Goal: Task Accomplishment & Management: Use online tool/utility

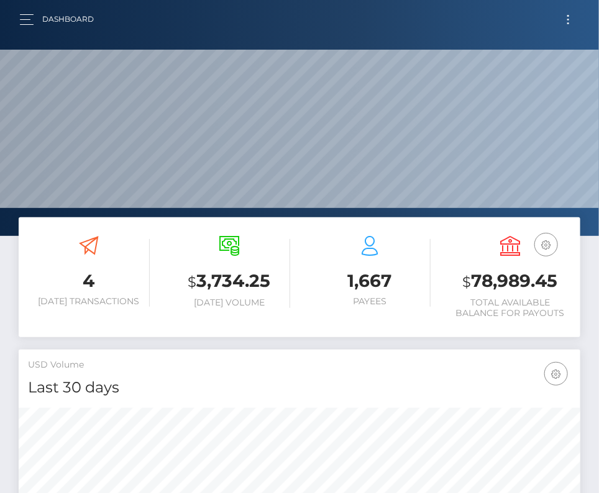
scroll to position [220, 271]
click at [571, 17] on button "Toggle navigation" at bounding box center [567, 19] width 23 height 17
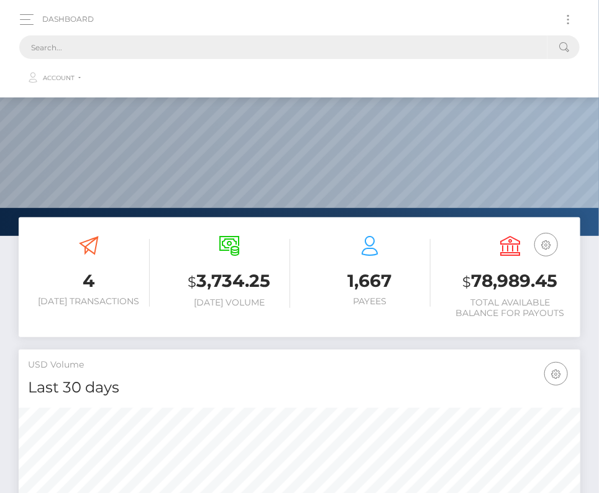
click at [289, 55] on input "text" at bounding box center [283, 47] width 528 height 24
paste input "1250257"
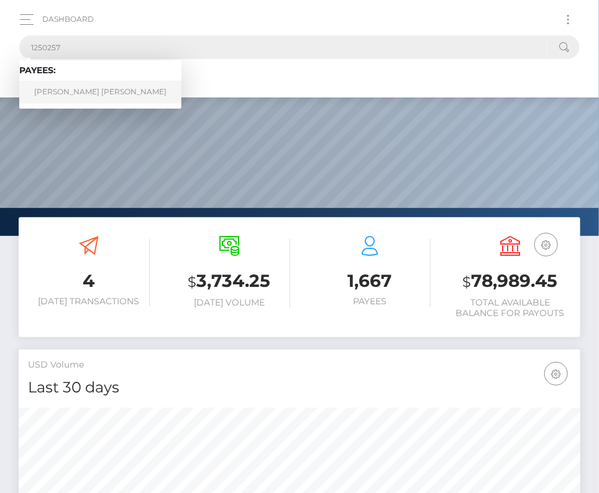
type input "1250257"
click at [66, 90] on link "Charis Anne Stanley" at bounding box center [100, 92] width 162 height 23
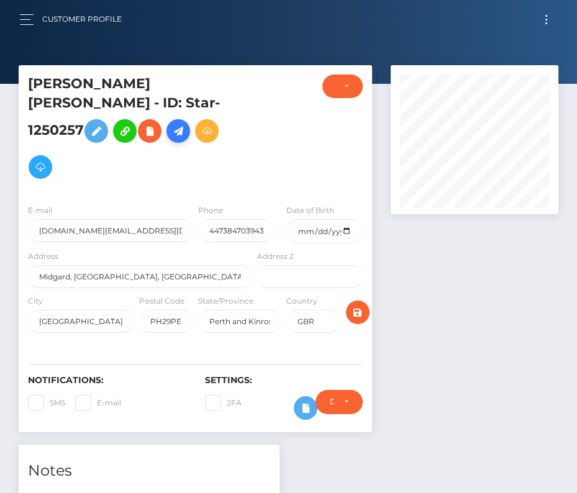
click at [176, 124] on icon at bounding box center [178, 132] width 15 height 16
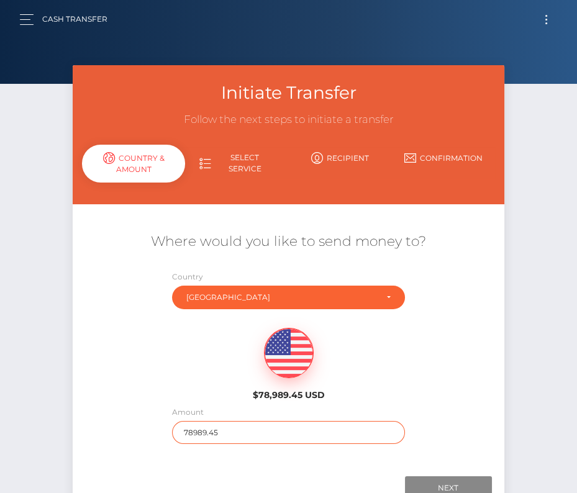
click at [213, 428] on input "78989.45" at bounding box center [288, 432] width 233 height 23
type input "3"
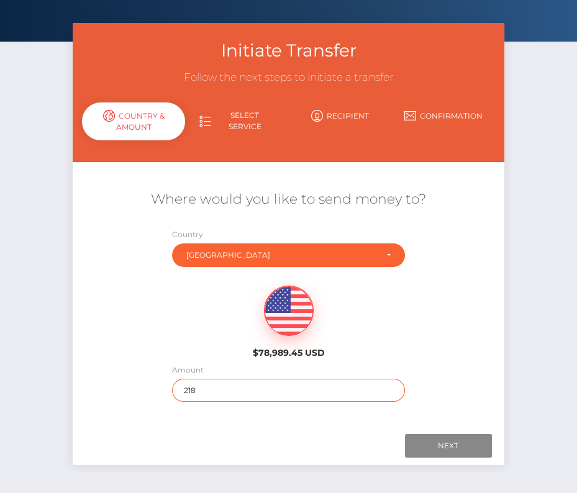
scroll to position [87, 0]
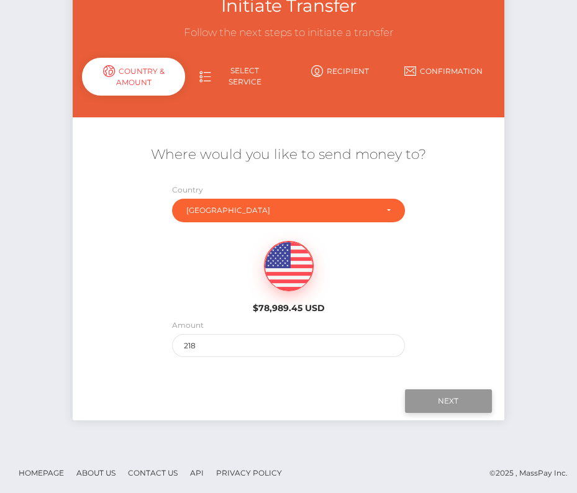
click at [453, 399] on input "Next" at bounding box center [448, 401] width 87 height 24
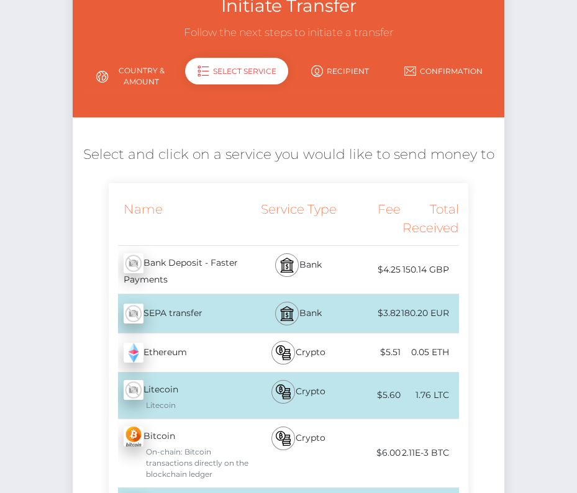
click at [127, 65] on link "Country & Amount" at bounding box center [133, 76] width 103 height 32
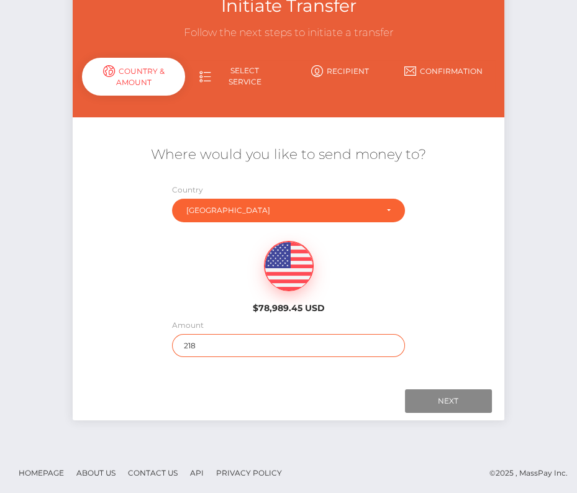
click at [206, 337] on input "218" at bounding box center [288, 345] width 233 height 23
type input "216.28"
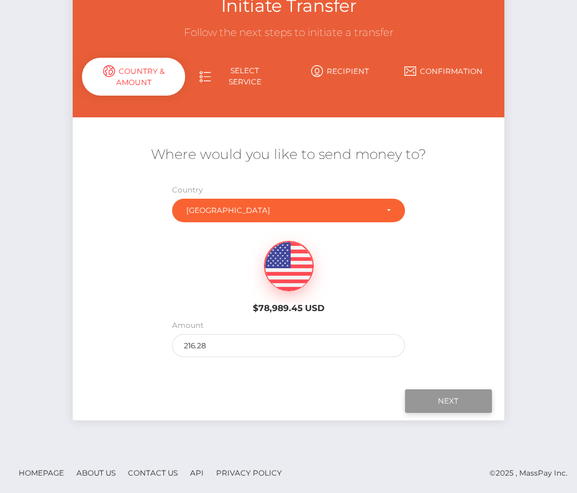
click at [434, 399] on input "Next" at bounding box center [448, 401] width 87 height 24
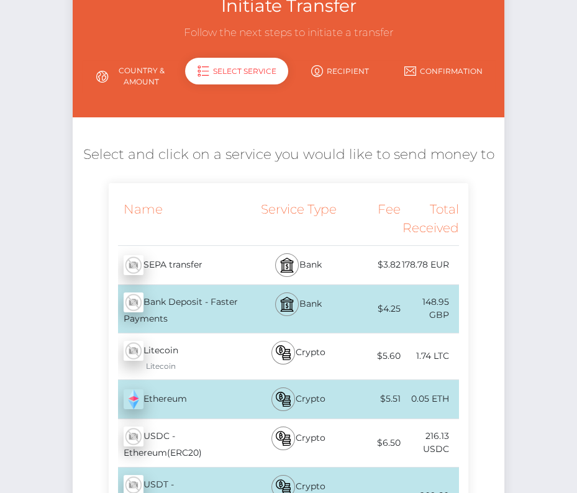
click at [340, 306] on div "Bank" at bounding box center [299, 309] width 88 height 48
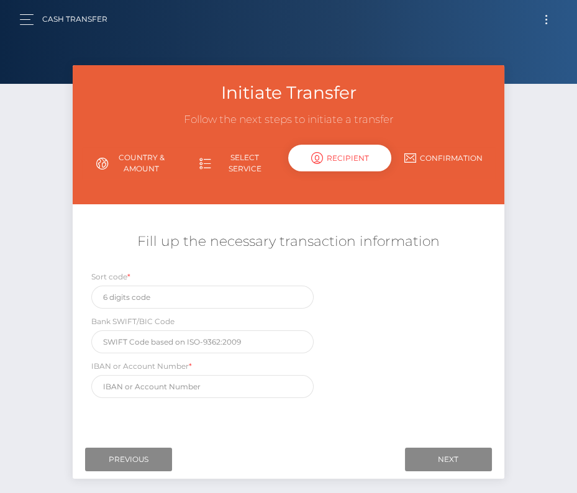
scroll to position [0, 0]
click at [156, 387] on input "text" at bounding box center [202, 386] width 222 height 23
paste input "GB95 NAIA 0704 3 63 8 0822 55"
click at [124, 381] on input "GB95 NAIA 0704 3 63 8 0822 55" at bounding box center [202, 386] width 222 height 23
click at [145, 384] on input "GB95NAIA 0704 3 63 8 0822 55" at bounding box center [202, 386] width 222 height 23
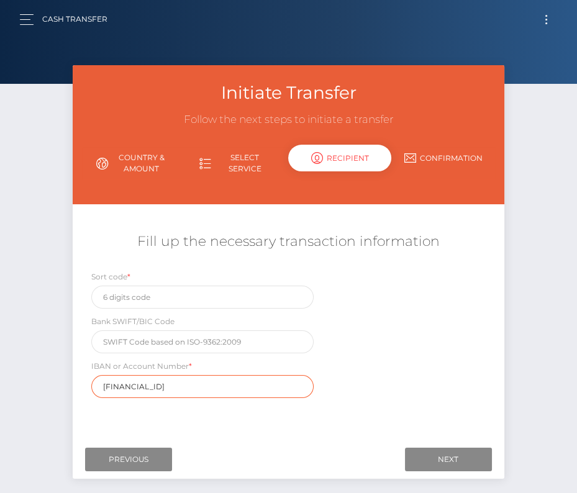
click at [164, 383] on input "GB95NAIA0704 3 63 8 0822 55" at bounding box center [202, 386] width 222 height 23
click at [168, 383] on input "GB95NAIA07043 63 8 0822 55" at bounding box center [202, 386] width 222 height 23
click at [176, 384] on input "GB95NAIA0704363 8 0822 55" at bounding box center [202, 386] width 222 height 23
click at [182, 381] on input "GB95NAIA07043638 0822 55" at bounding box center [202, 386] width 222 height 23
click at [200, 384] on input "GB95NAIA070436380822 55" at bounding box center [202, 386] width 222 height 23
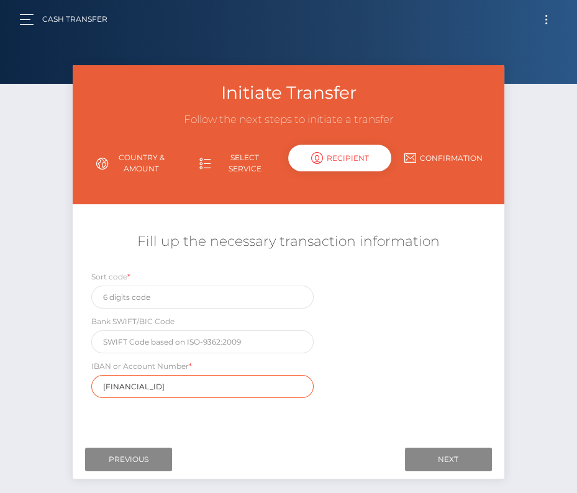
type input "GB95NAIA07043638082255"
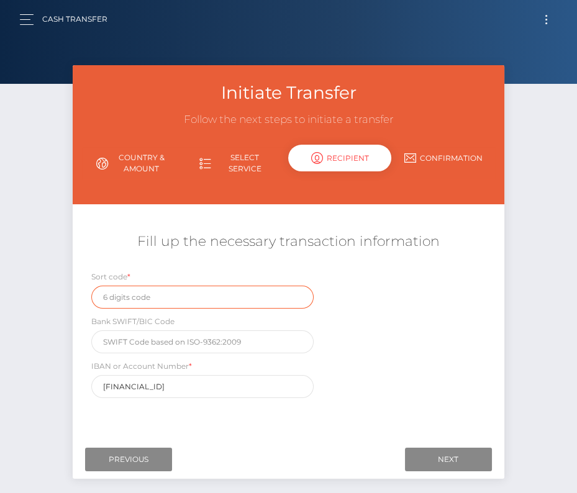
click at [131, 287] on input "text" at bounding box center [202, 297] width 222 height 23
click at [115, 279] on label "Sort code *" at bounding box center [110, 276] width 39 height 11
click at [123, 276] on label "Sort code *" at bounding box center [110, 276] width 39 height 11
drag, startPoint x: 127, startPoint y: 279, endPoint x: 91, endPoint y: 279, distance: 35.4
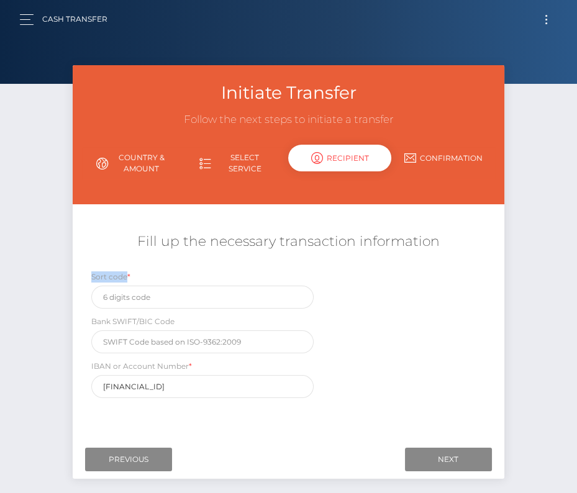
click at [91, 279] on div "Sort code *" at bounding box center [202, 289] width 240 height 38
copy label "Sort code"
